Goal: Navigation & Orientation: Find specific page/section

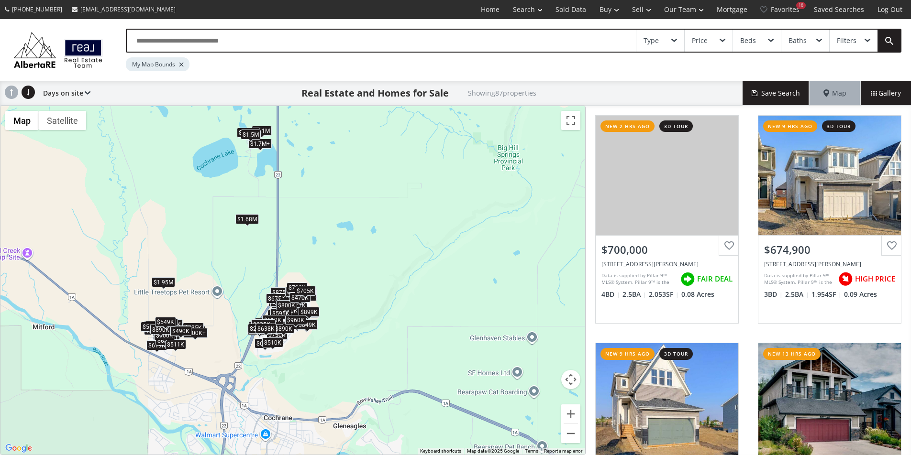
drag, startPoint x: 367, startPoint y: 392, endPoint x: 307, endPoint y: 287, distance: 121.5
click at [307, 177] on div "$950K $1.7M+ $1.1M $440K $750K $700K $675K $750K $650K $950K $785K $850K $649K …" at bounding box center [525, 177] width 585 height 0
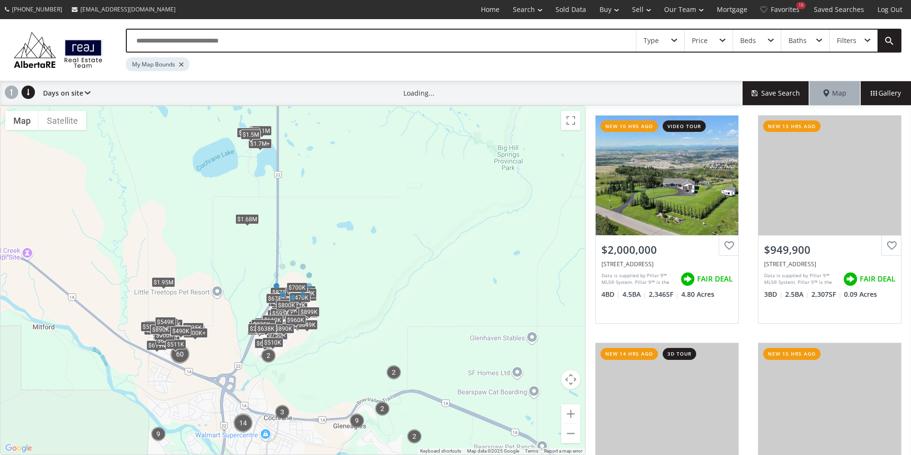
drag, startPoint x: 368, startPoint y: 411, endPoint x: 292, endPoint y: 254, distance: 174.8
click at [292, 254] on div "← Move left → Move right ↑ Move up ↓ Move down + Zoom in - Zoom out Home Jump l…" at bounding box center [293, 281] width 586 height 350
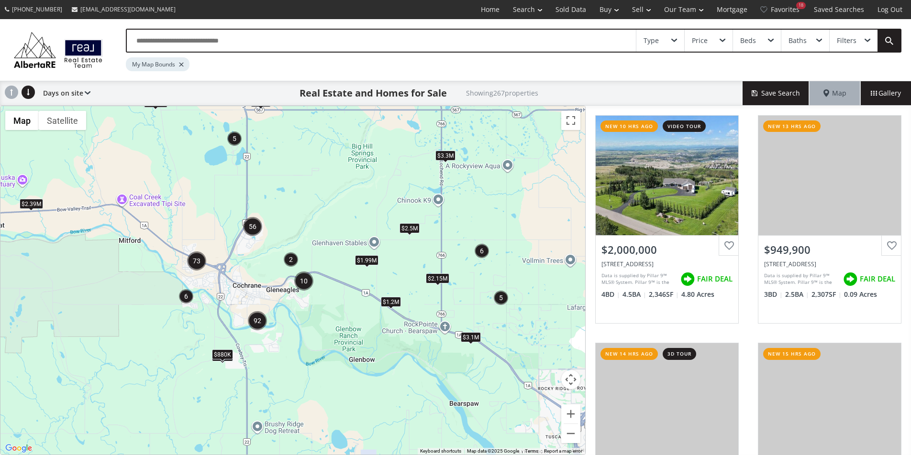
drag, startPoint x: 376, startPoint y: 343, endPoint x: 312, endPoint y: 245, distance: 116.5
click at [312, 245] on div "$799K $880K $1.98M $2.39M $2.35M $2.5M $1.99M $3.3M $1.2M $1.7M $2.15M $1.5M $3…" at bounding box center [292, 280] width 585 height 349
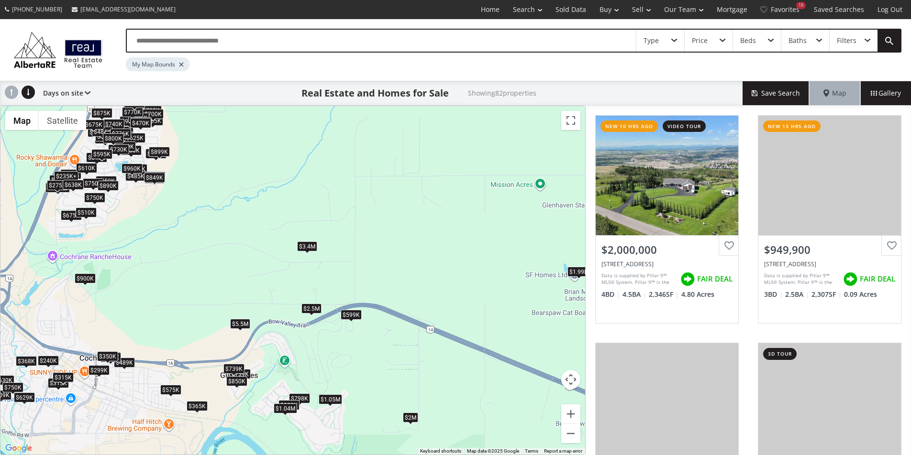
click at [353, 309] on div "$2M $950K $440K $750K $700K $609K $950K $850K $365K $649K $629K $950K $960K $63…" at bounding box center [292, 280] width 585 height 349
click at [309, 307] on div "$2.5M" at bounding box center [311, 308] width 20 height 10
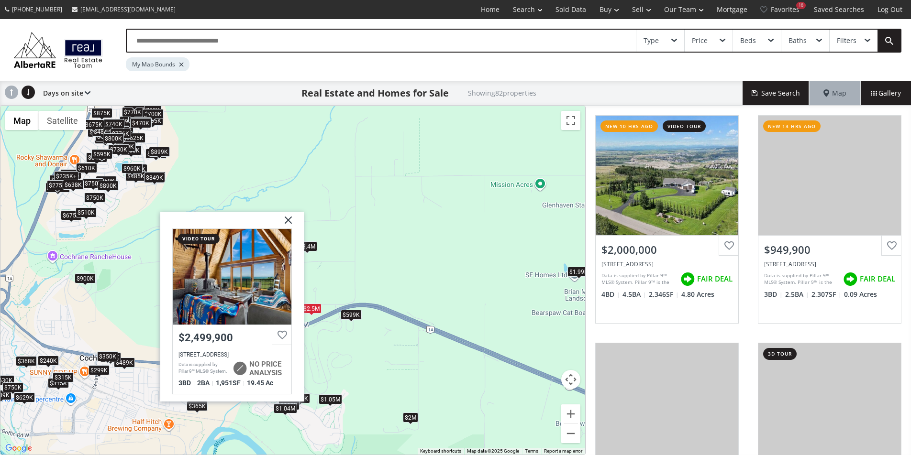
click at [318, 249] on div "$2M $950K $440K $750K $700K $609K $950K $850K $365K $649K $629K $950K $960K $63…" at bounding box center [292, 280] width 585 height 349
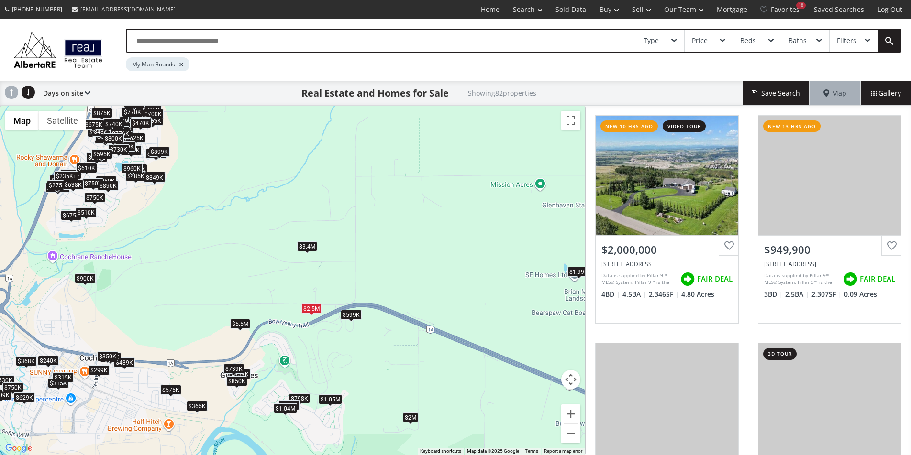
click at [233, 329] on div "$2M $950K $440K $750K $700K $609K $950K $850K $365K $649K $629K $950K $960K $63…" at bounding box center [292, 280] width 585 height 349
click at [283, 411] on div "$1.04M" at bounding box center [285, 409] width 23 height 10
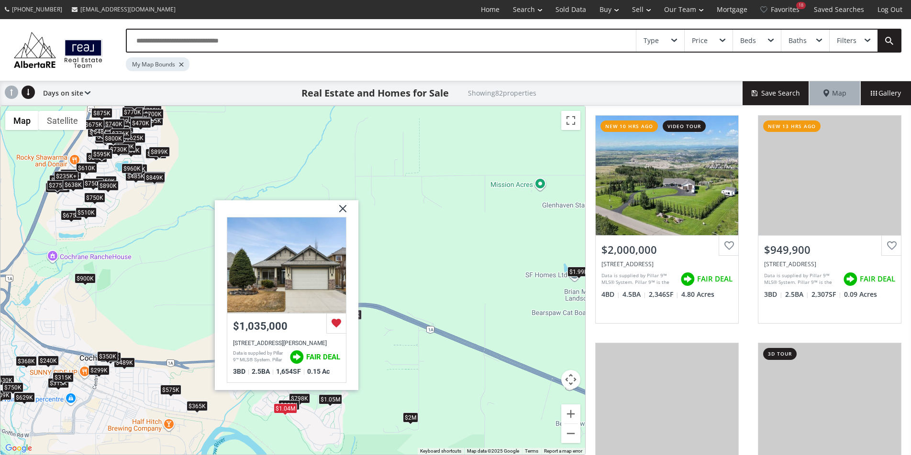
click at [306, 417] on div "$2M $950K $440K $750K $700K $609K $950K $850K $365K $649K $629K $950K $960K $63…" at bounding box center [292, 280] width 585 height 349
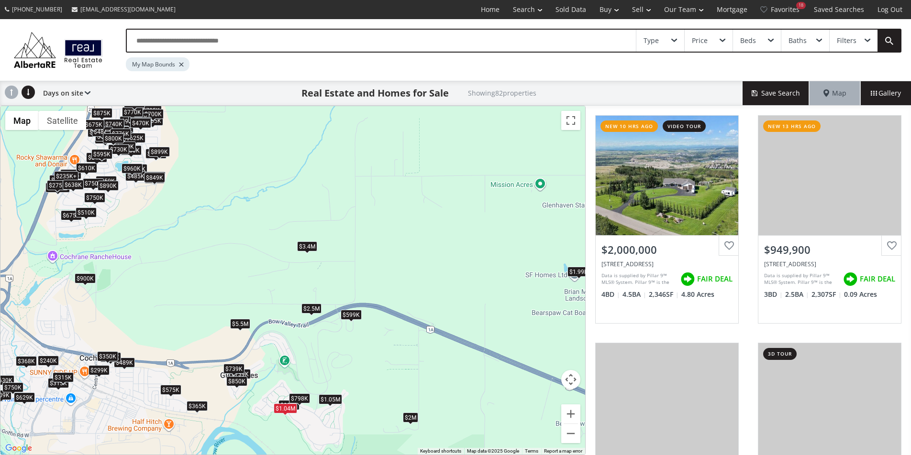
click at [297, 396] on div "$798K" at bounding box center [299, 398] width 21 height 10
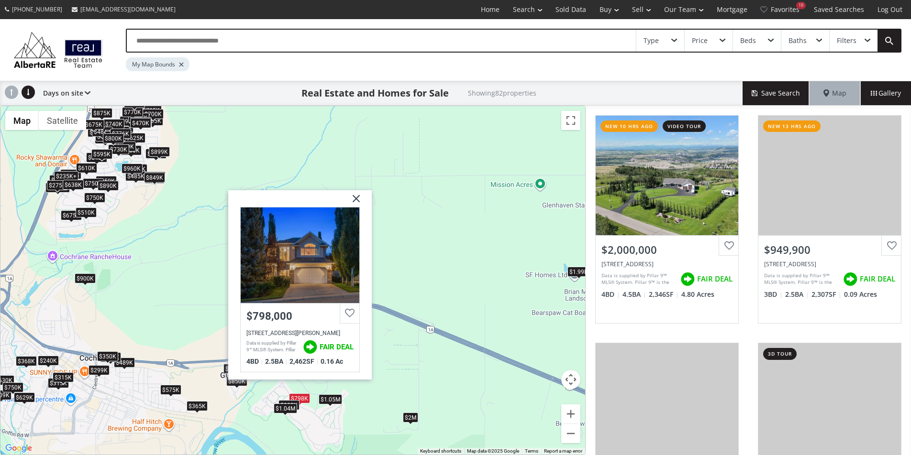
click at [309, 412] on div "$2M $950K $440K $750K $700K $609K $950K $850K $365K $649K $629K $950K $960K $63…" at bounding box center [292, 280] width 585 height 349
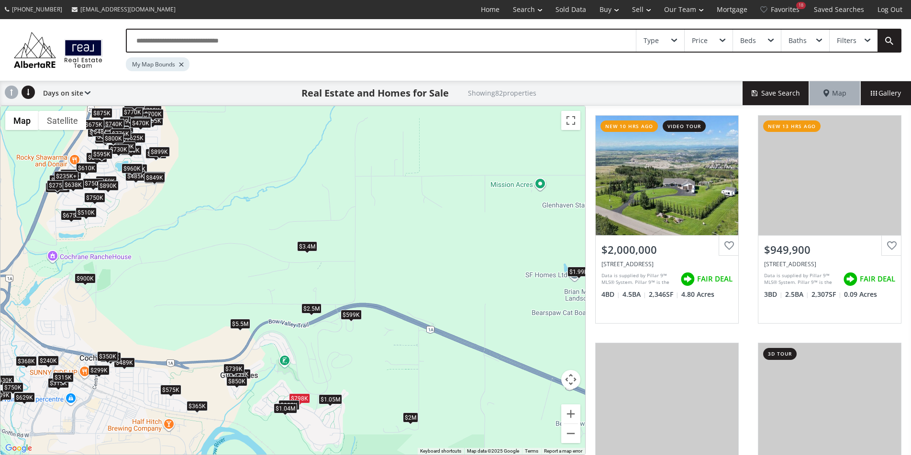
click at [337, 403] on div "$1.05M" at bounding box center [330, 400] width 23 height 10
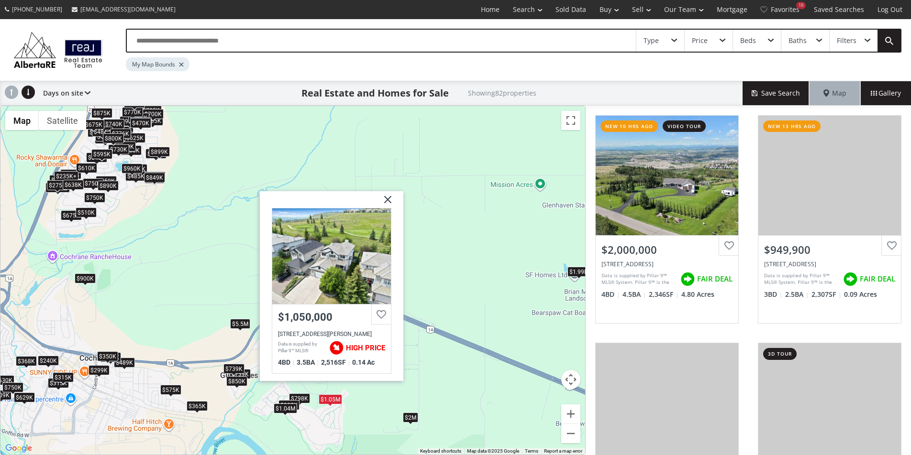
click at [326, 413] on div "$2M $950K $440K $750K $700K $609K $950K $850K $365K $649K $629K $950K $960K $63…" at bounding box center [292, 280] width 585 height 349
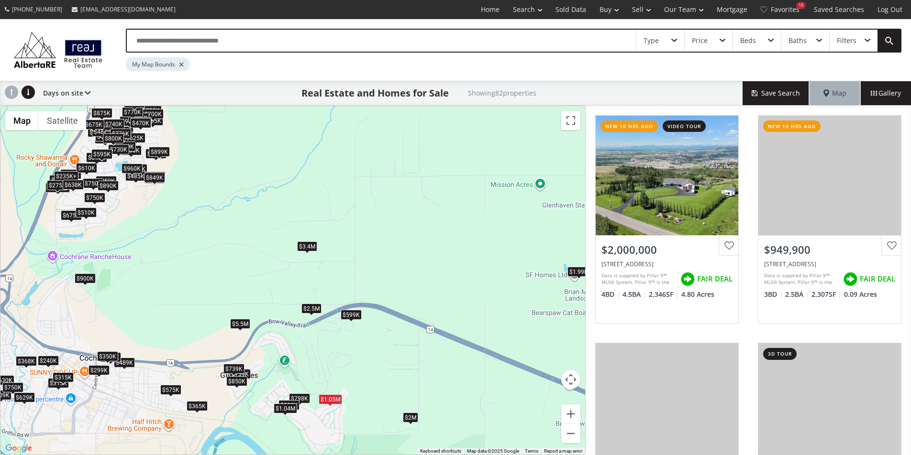
click at [237, 379] on div "$850K" at bounding box center [236, 382] width 21 height 10
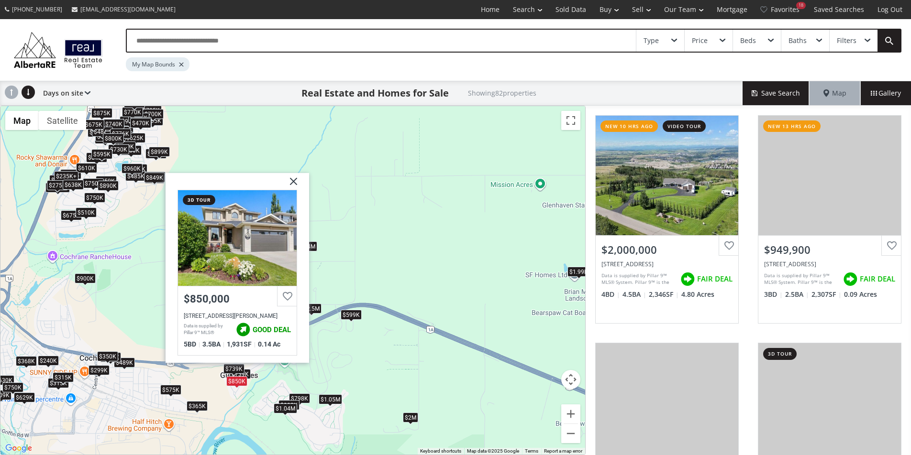
click at [202, 409] on div "$365K" at bounding box center [197, 406] width 21 height 10
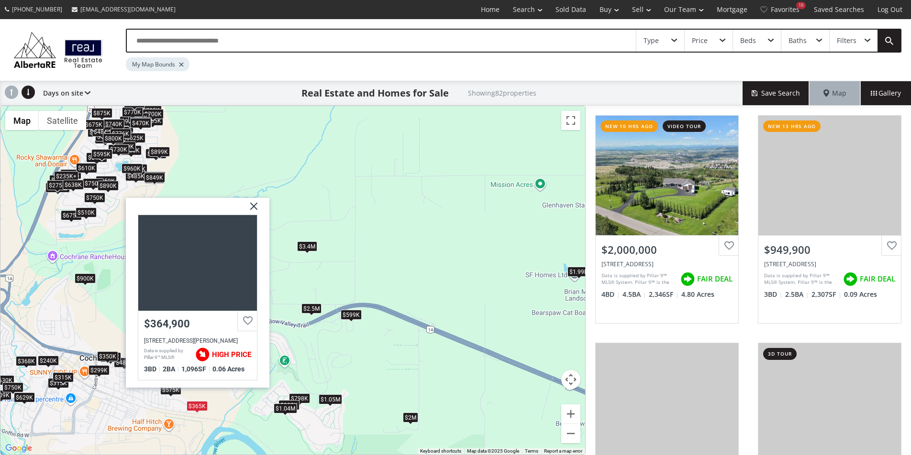
click at [171, 391] on div "$575K" at bounding box center [170, 390] width 21 height 10
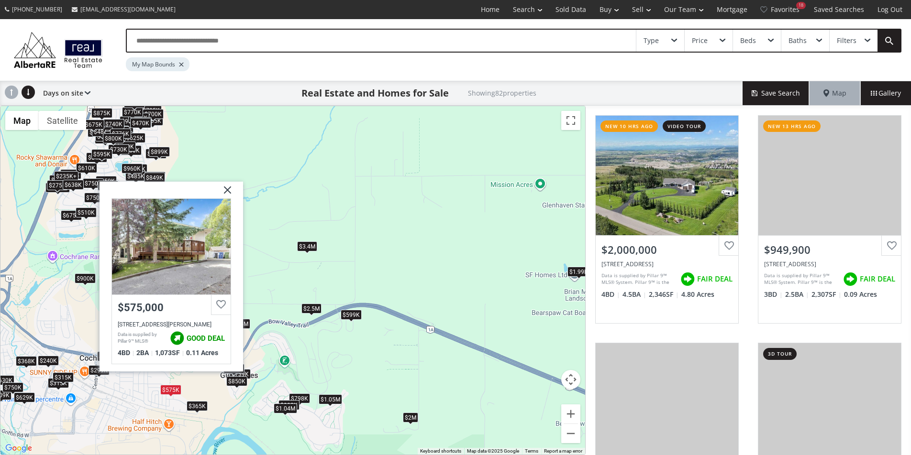
drag, startPoint x: 359, startPoint y: 365, endPoint x: 569, endPoint y: 265, distance: 232.6
click at [569, 265] on div "$2M $950K $440K $750K $700K $609K $950K $850K $365K $649K $629K $950K $960K $63…" at bounding box center [292, 280] width 585 height 349
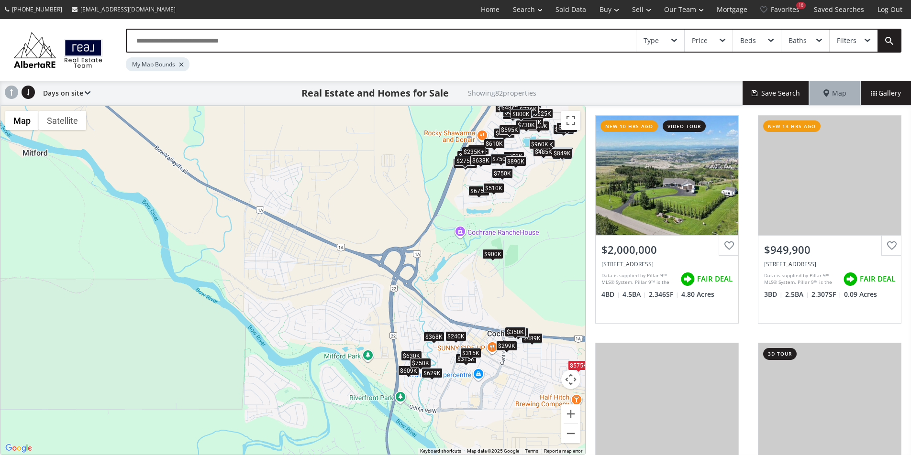
drag, startPoint x: 55, startPoint y: 339, endPoint x: 462, endPoint y: 315, distance: 408.3
click at [462, 315] on div "$2M $950K $440K $750K $700K $609K $950K $850K $365K $649K $629K $950K $960K $63…" at bounding box center [292, 280] width 585 height 349
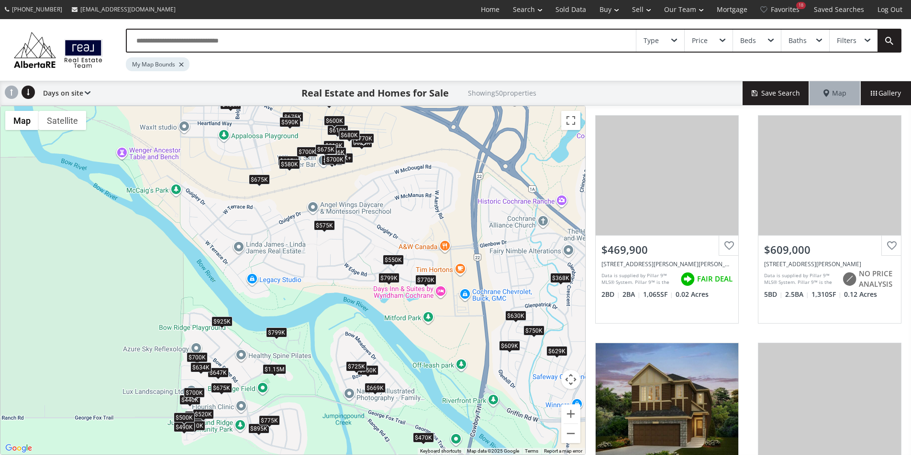
click at [277, 335] on div "$799K" at bounding box center [276, 333] width 21 height 10
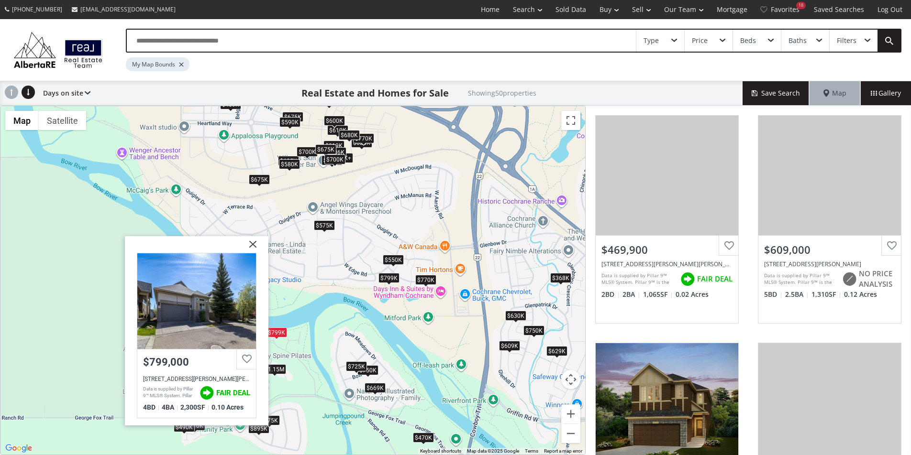
click at [277, 375] on div "$470K $609K $725K+ $425K $629K $630K $750K $675K $725K+ $750K $620K $459K $410K…" at bounding box center [292, 280] width 585 height 349
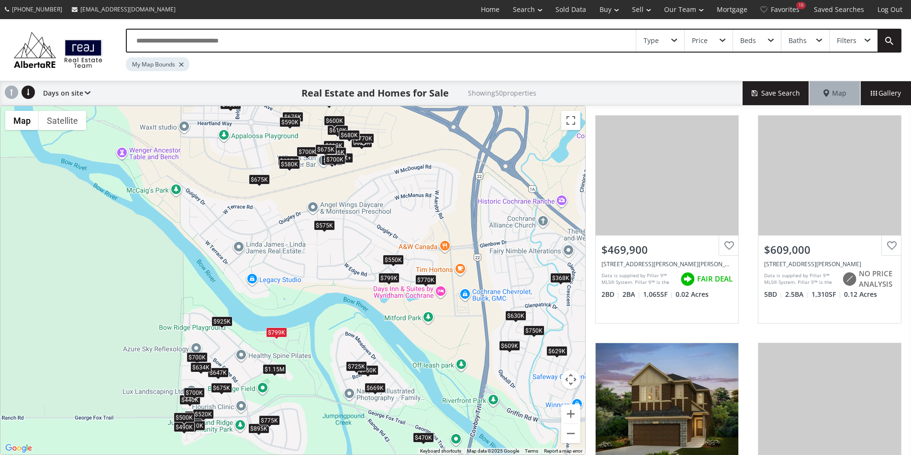
click at [278, 371] on div "$1.15M" at bounding box center [274, 369] width 23 height 10
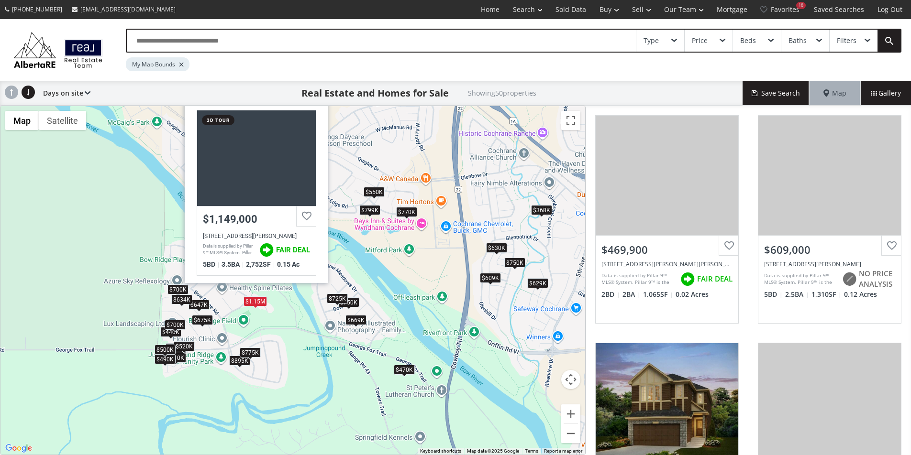
drag, startPoint x: 387, startPoint y: 407, endPoint x: 366, endPoint y: 337, distance: 73.0
click at [366, 337] on div "$470K $609K $725K+ $425K $629K $630K $750K $675K $725K+ $750K $620K $459K $410K…" at bounding box center [292, 280] width 585 height 349
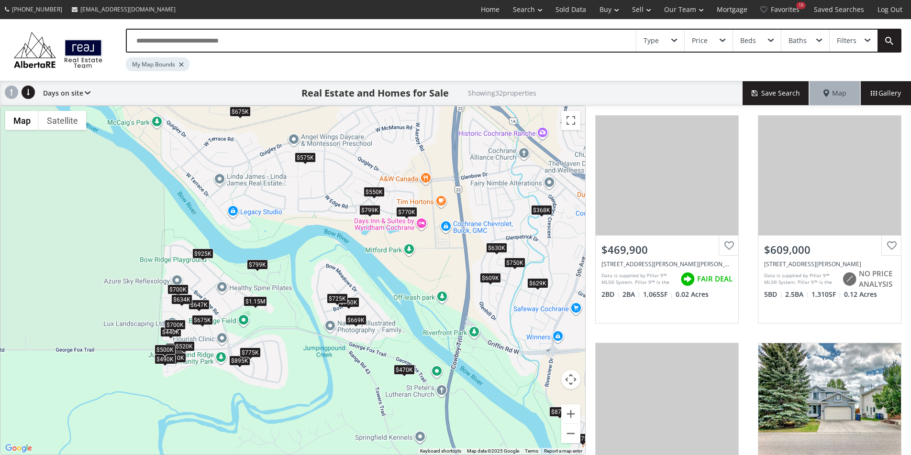
click at [406, 368] on div "$470K" at bounding box center [404, 370] width 21 height 10
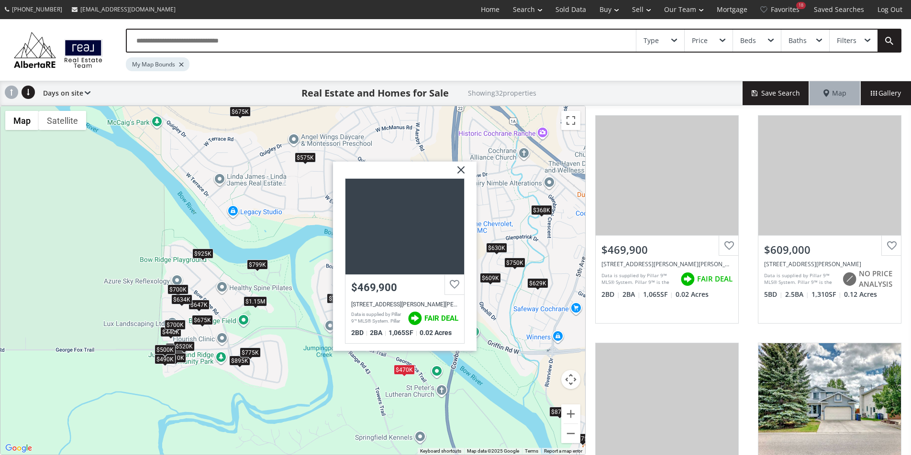
click at [205, 252] on div "$925K" at bounding box center [202, 253] width 21 height 10
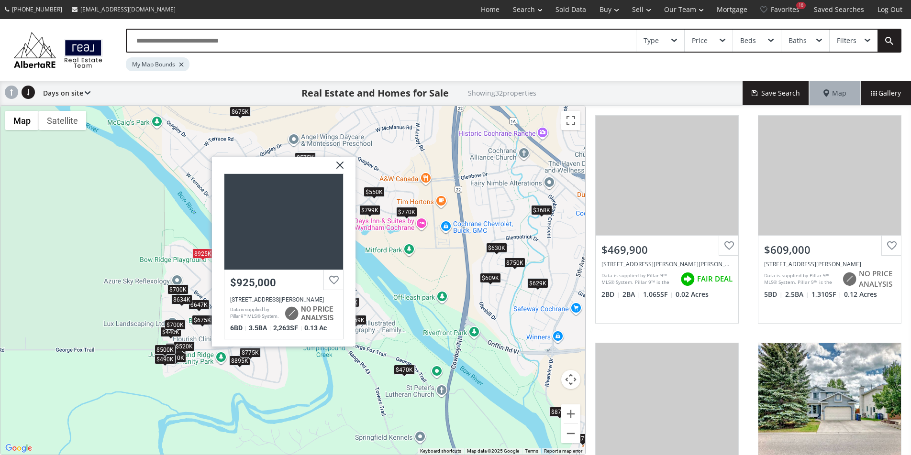
click at [205, 252] on div "$925K" at bounding box center [202, 253] width 21 height 10
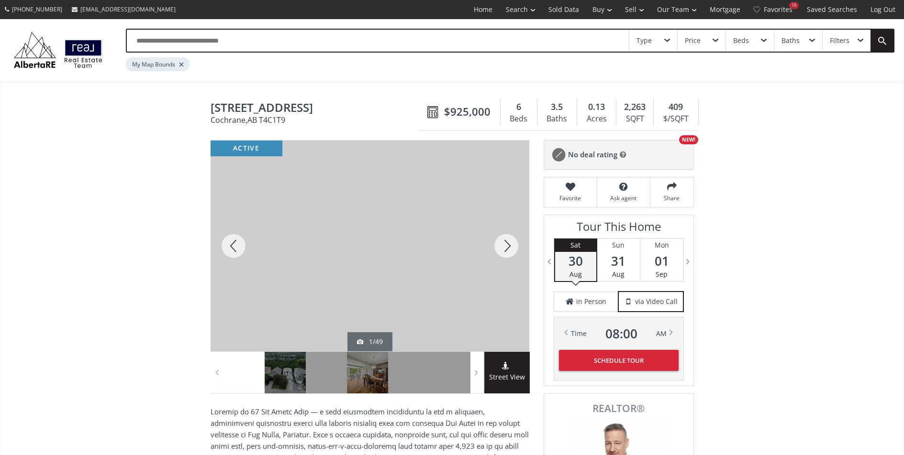
click at [503, 247] on div at bounding box center [506, 246] width 46 height 211
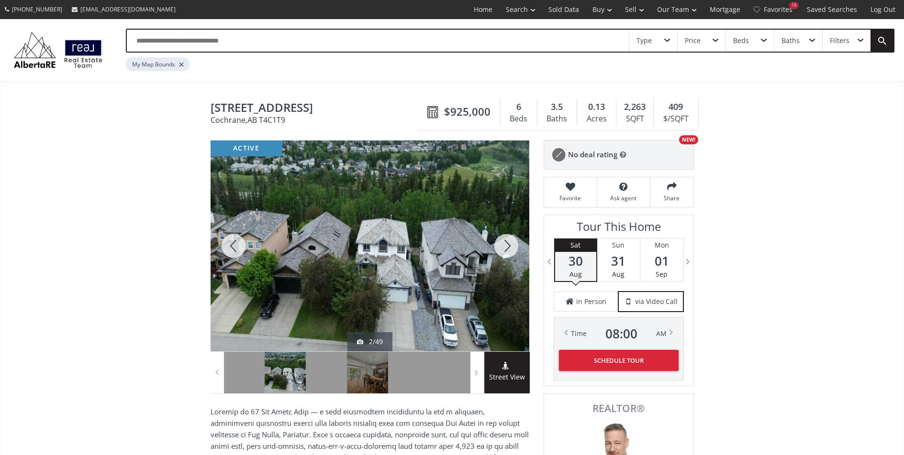
click at [503, 247] on div at bounding box center [506, 246] width 46 height 211
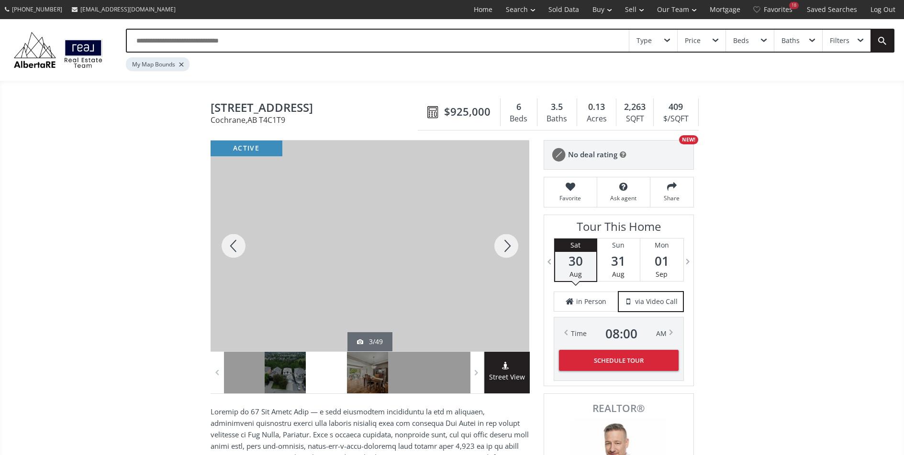
click at [503, 247] on div at bounding box center [506, 246] width 46 height 211
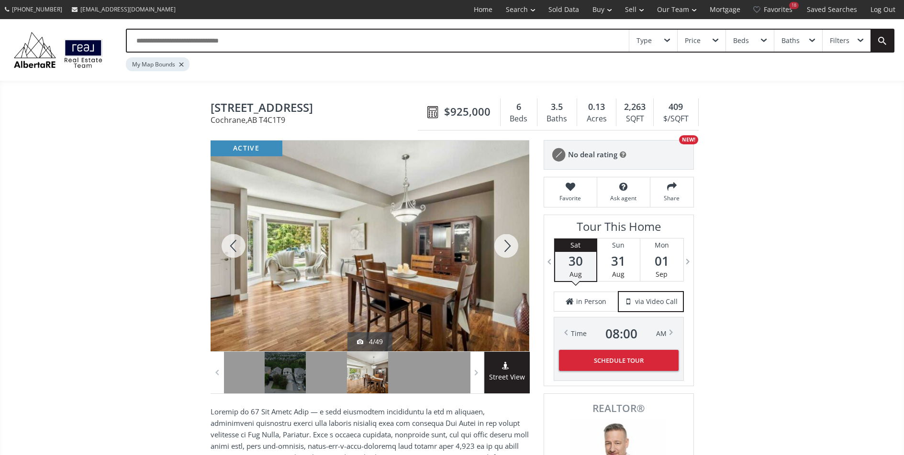
click at [503, 247] on div at bounding box center [506, 246] width 46 height 211
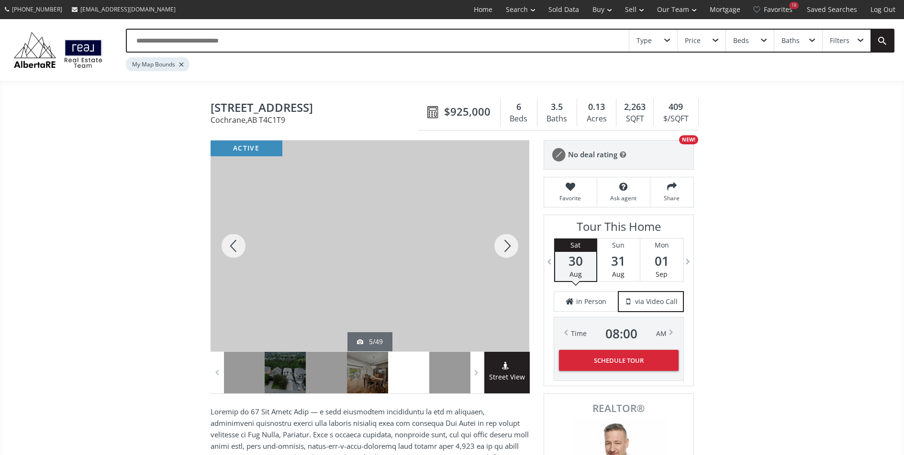
click at [503, 247] on div at bounding box center [506, 246] width 46 height 211
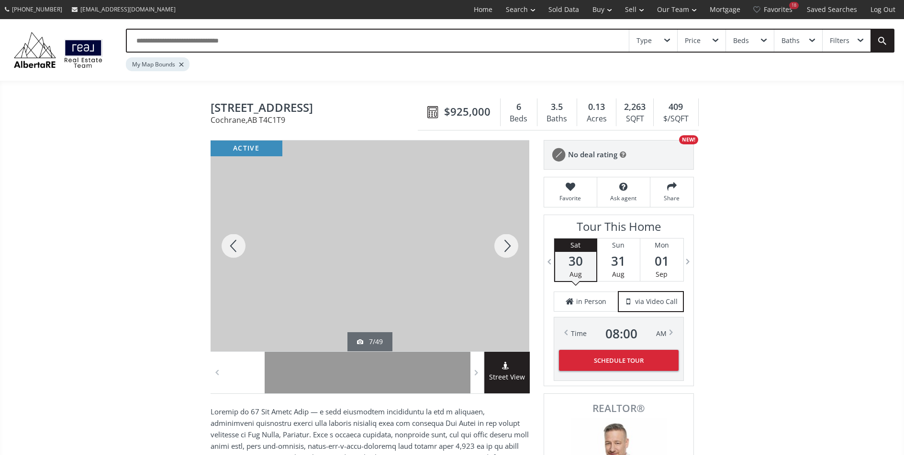
click at [503, 247] on div at bounding box center [506, 246] width 46 height 211
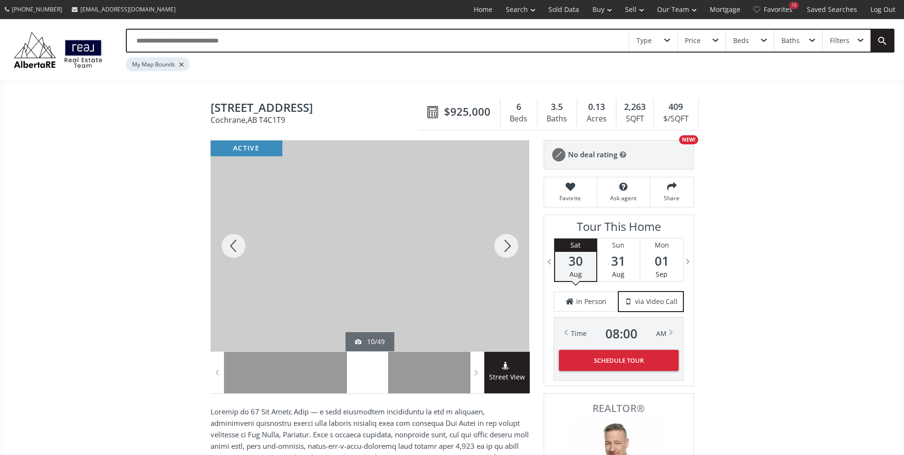
click at [503, 247] on div at bounding box center [506, 246] width 46 height 211
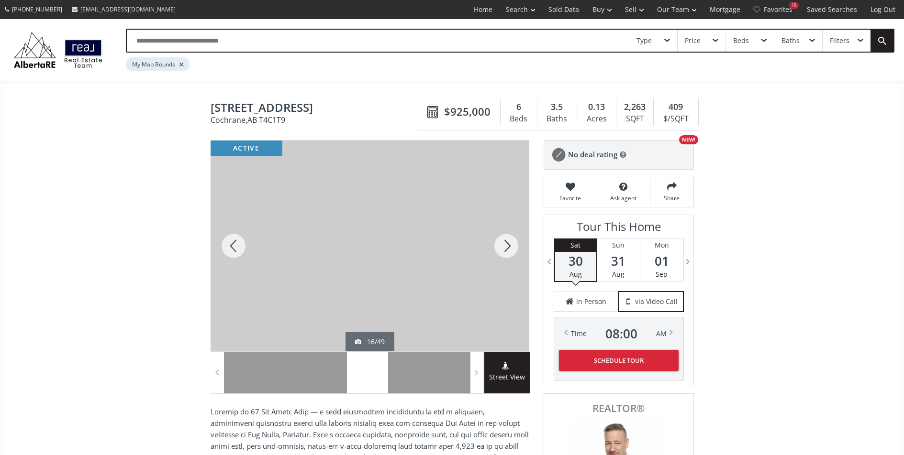
click at [503, 247] on div at bounding box center [506, 246] width 46 height 211
click at [503, 248] on div at bounding box center [506, 246] width 46 height 211
click at [499, 245] on div at bounding box center [506, 246] width 46 height 211
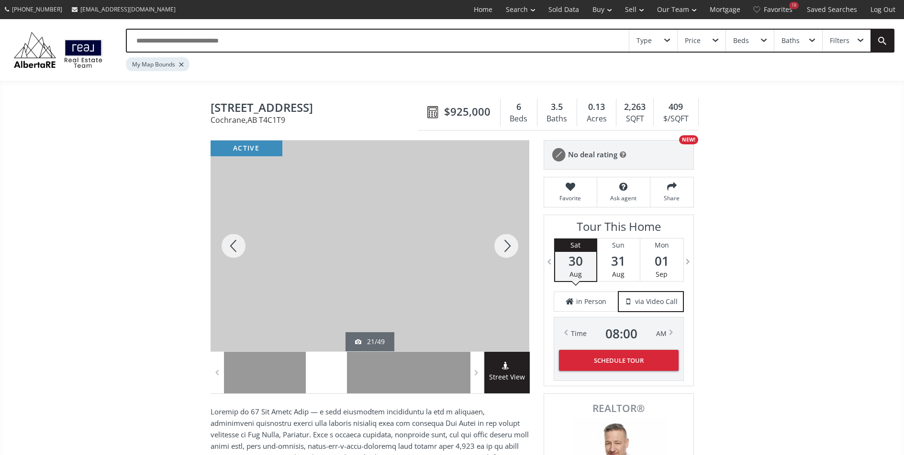
click at [510, 240] on div at bounding box center [506, 246] width 46 height 211
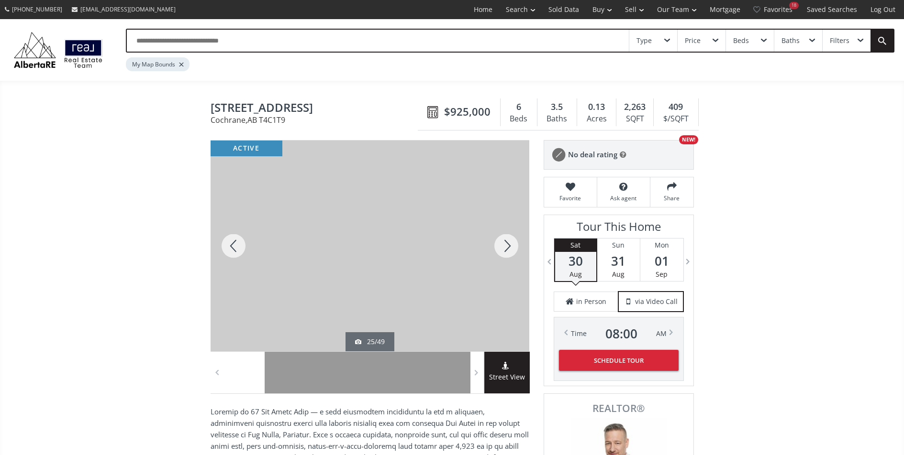
click at [510, 240] on div at bounding box center [506, 246] width 46 height 211
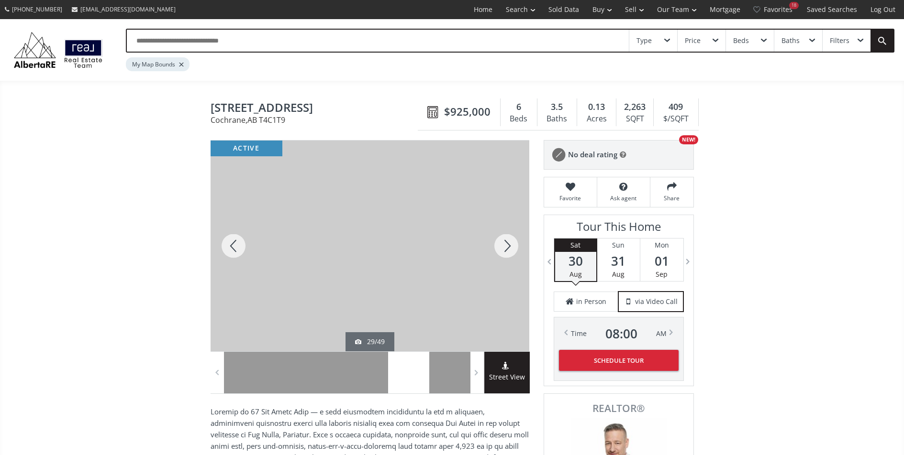
click at [510, 240] on div at bounding box center [506, 246] width 46 height 211
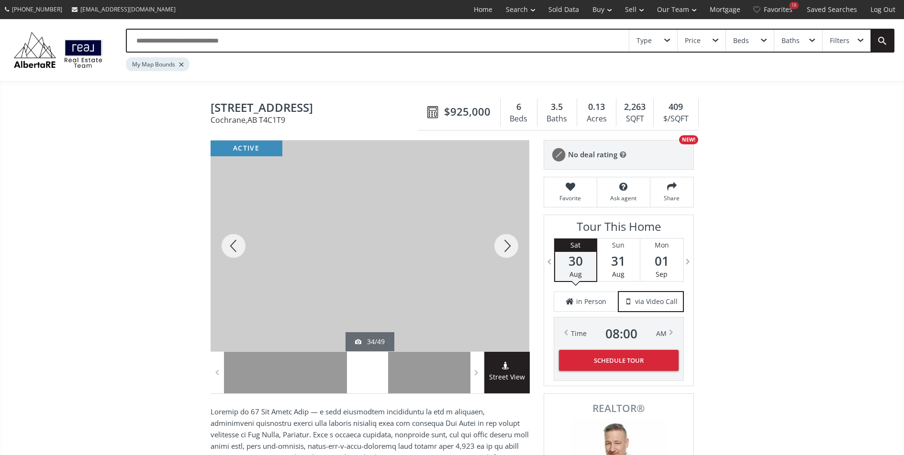
click at [510, 240] on div at bounding box center [506, 246] width 46 height 211
click at [510, 239] on div at bounding box center [506, 246] width 46 height 211
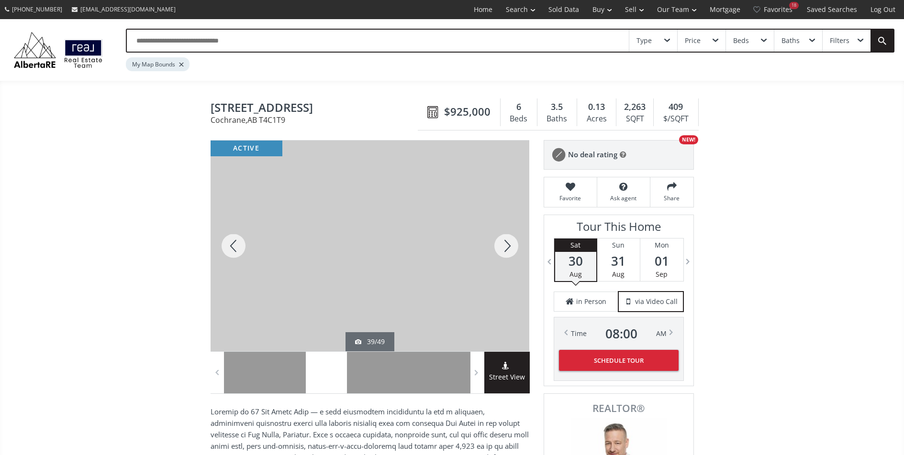
click at [510, 239] on div at bounding box center [506, 246] width 46 height 211
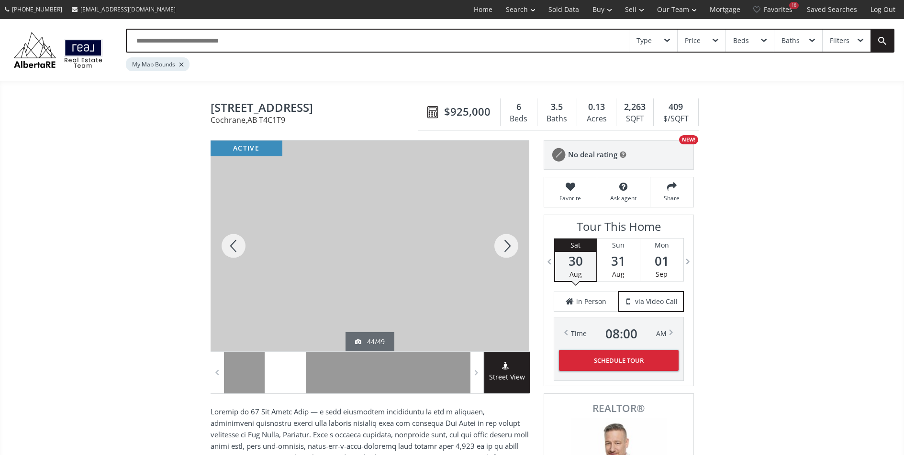
click at [510, 239] on div at bounding box center [506, 246] width 46 height 211
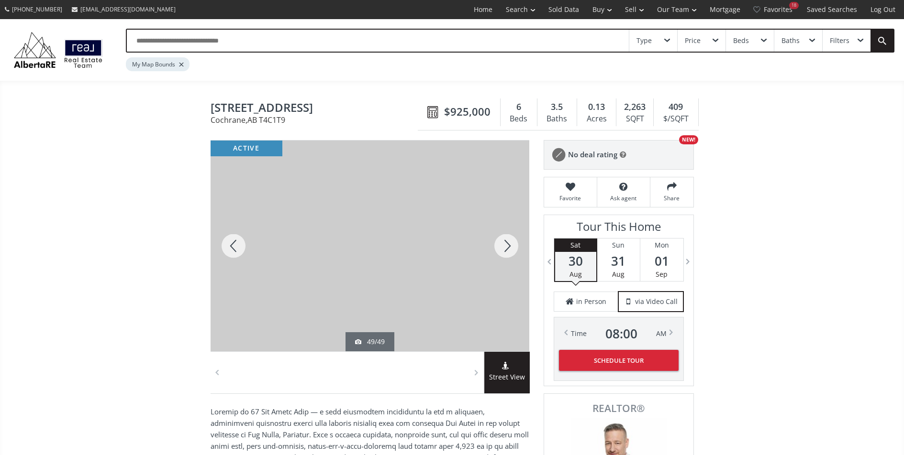
click at [510, 239] on div at bounding box center [506, 246] width 46 height 211
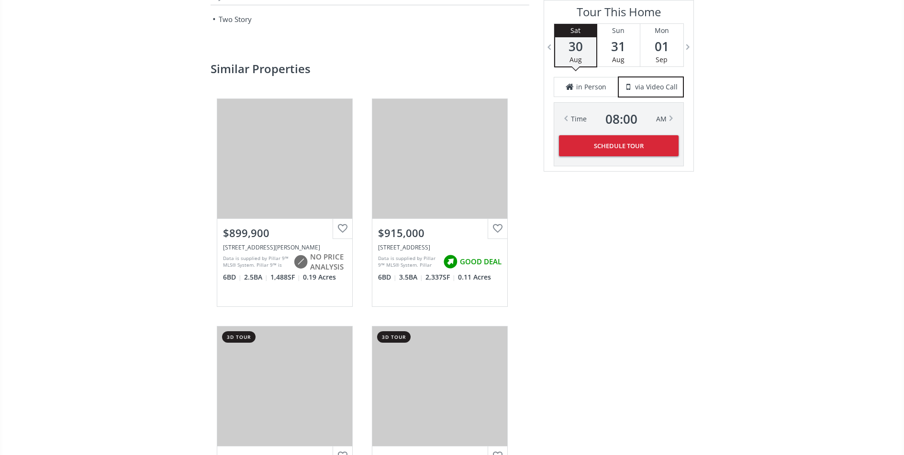
scroll to position [1594, 0]
